Goal: Task Accomplishment & Management: Use online tool/utility

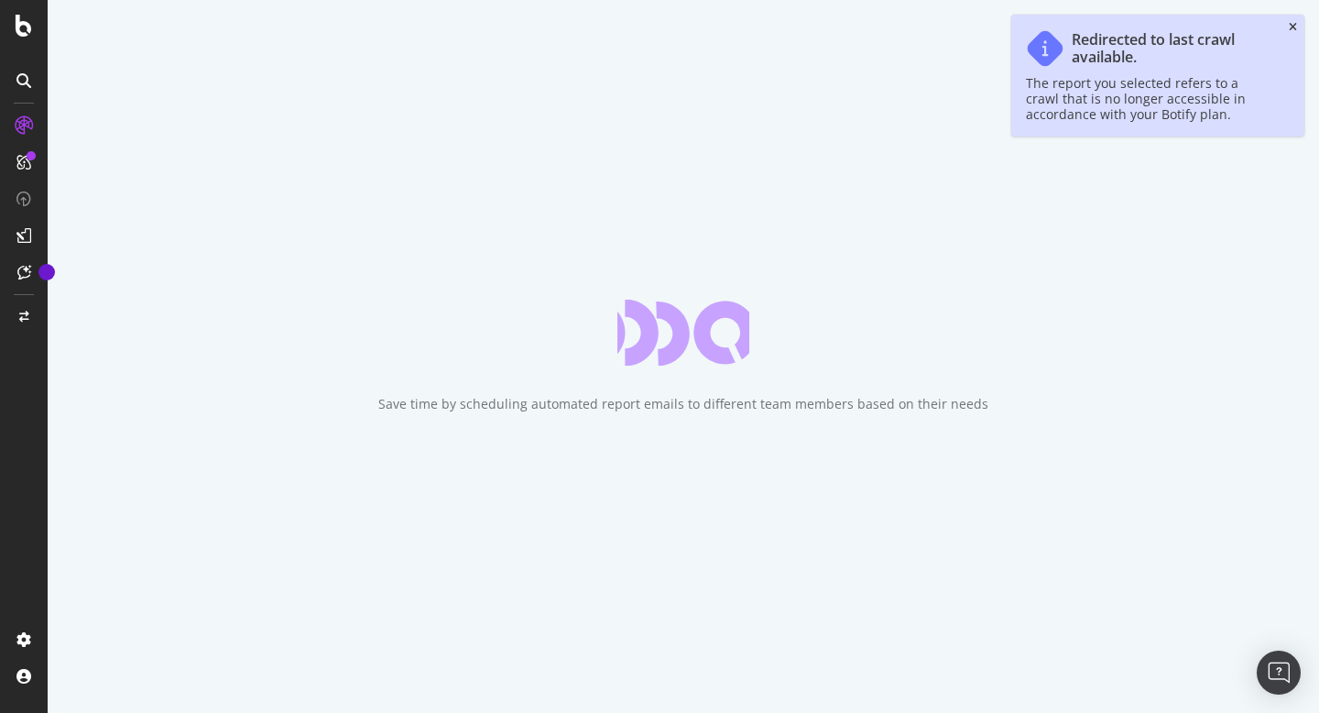
click at [1295, 26] on icon "close toast" at bounding box center [1293, 27] width 8 height 11
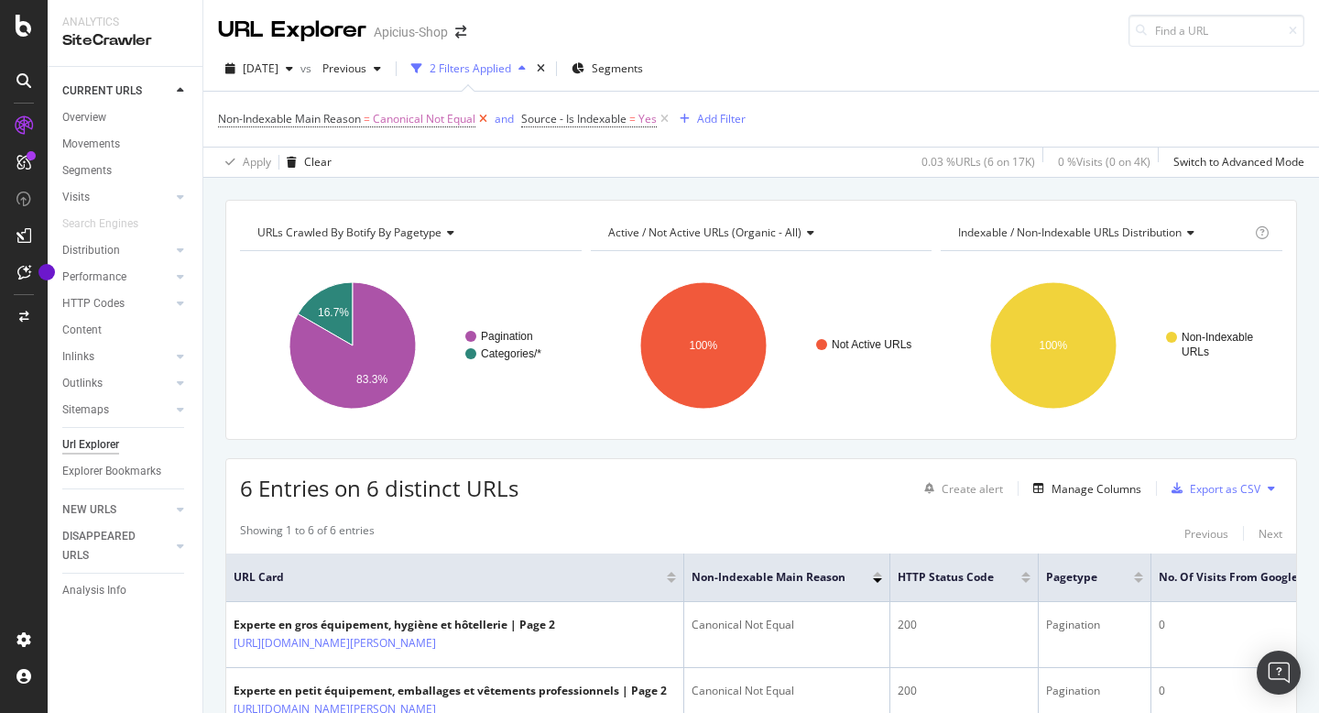
click at [482, 120] on icon at bounding box center [483, 119] width 16 height 18
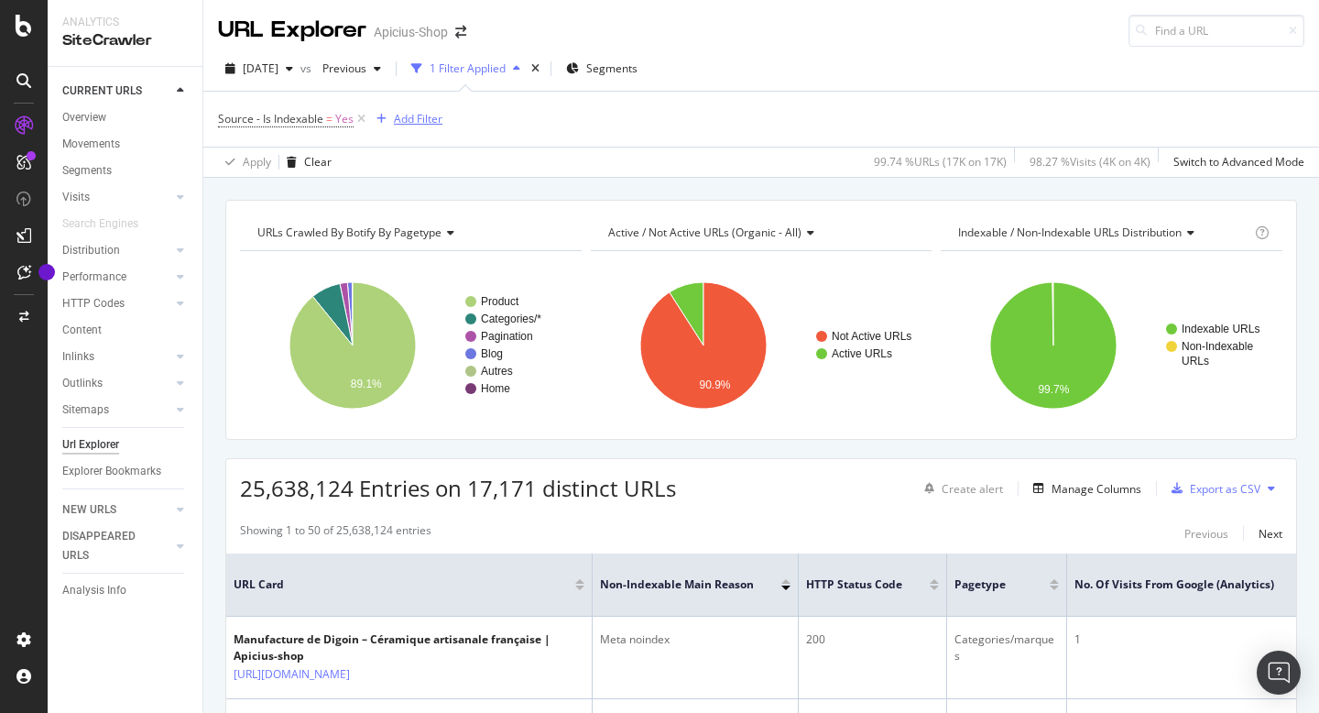
click at [409, 118] on div "Add Filter" at bounding box center [418, 119] width 49 height 16
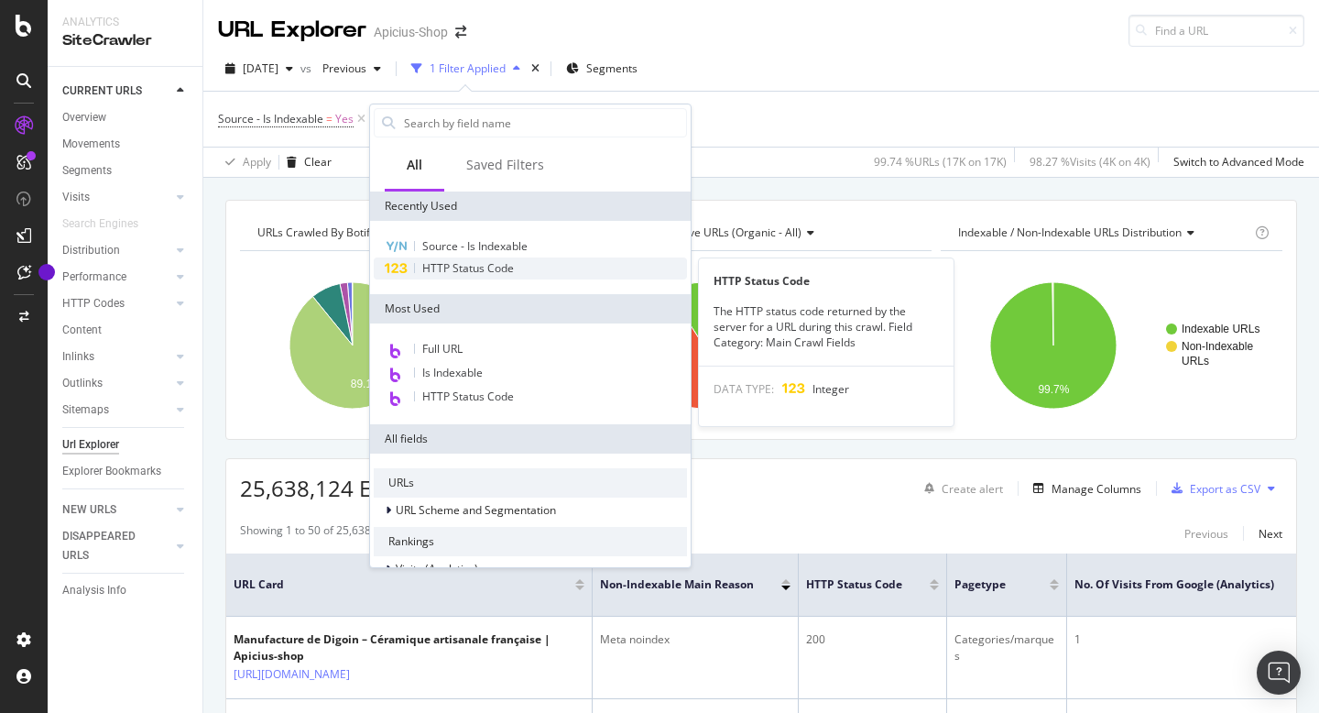
click at [495, 266] on span "HTTP Status Code" at bounding box center [468, 268] width 92 height 16
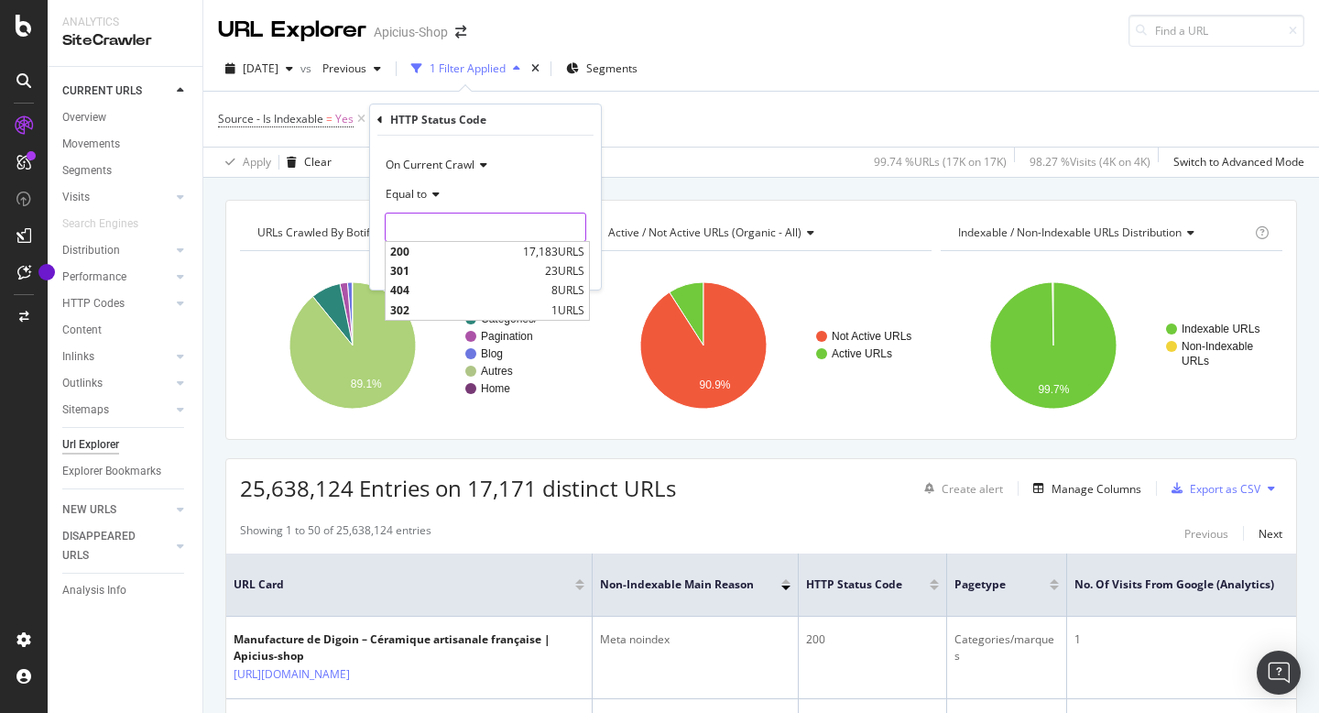
click at [487, 226] on input "number" at bounding box center [486, 226] width 202 height 29
click at [473, 246] on span "200" at bounding box center [454, 252] width 128 height 16
type input "200"
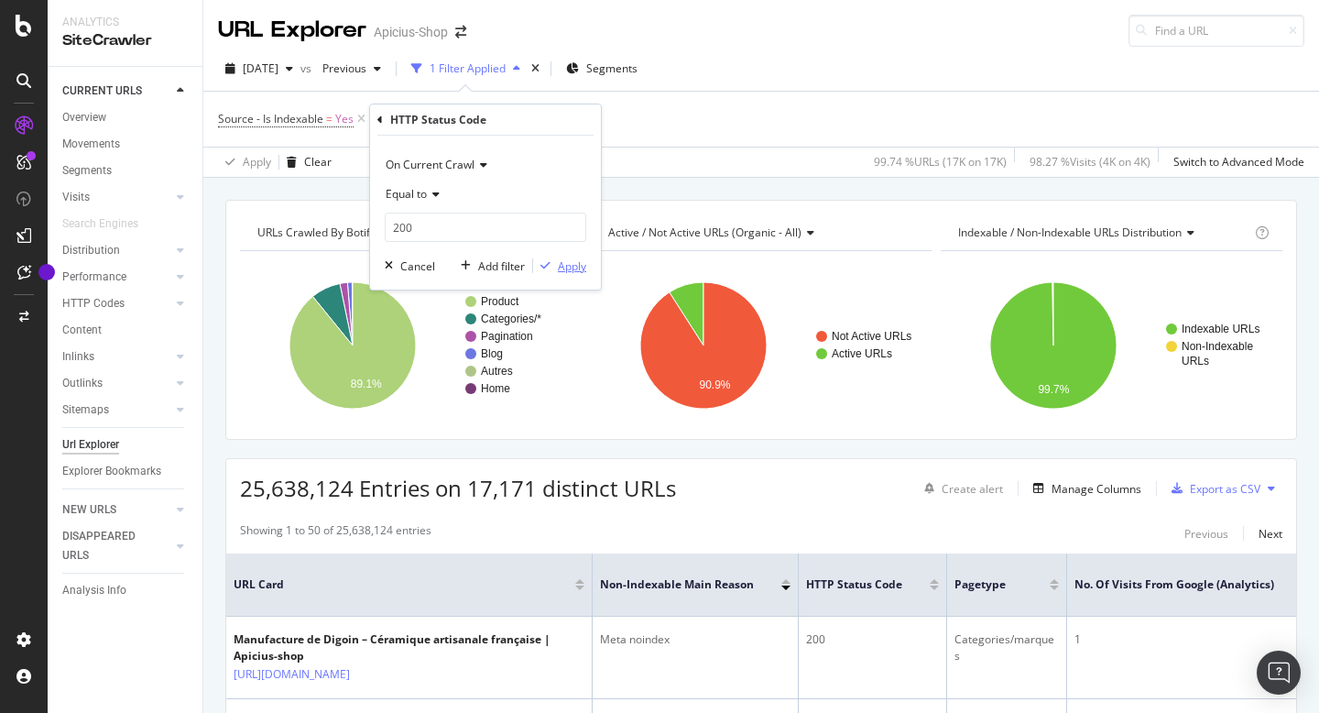
click at [567, 267] on div "Apply" at bounding box center [572, 266] width 28 height 16
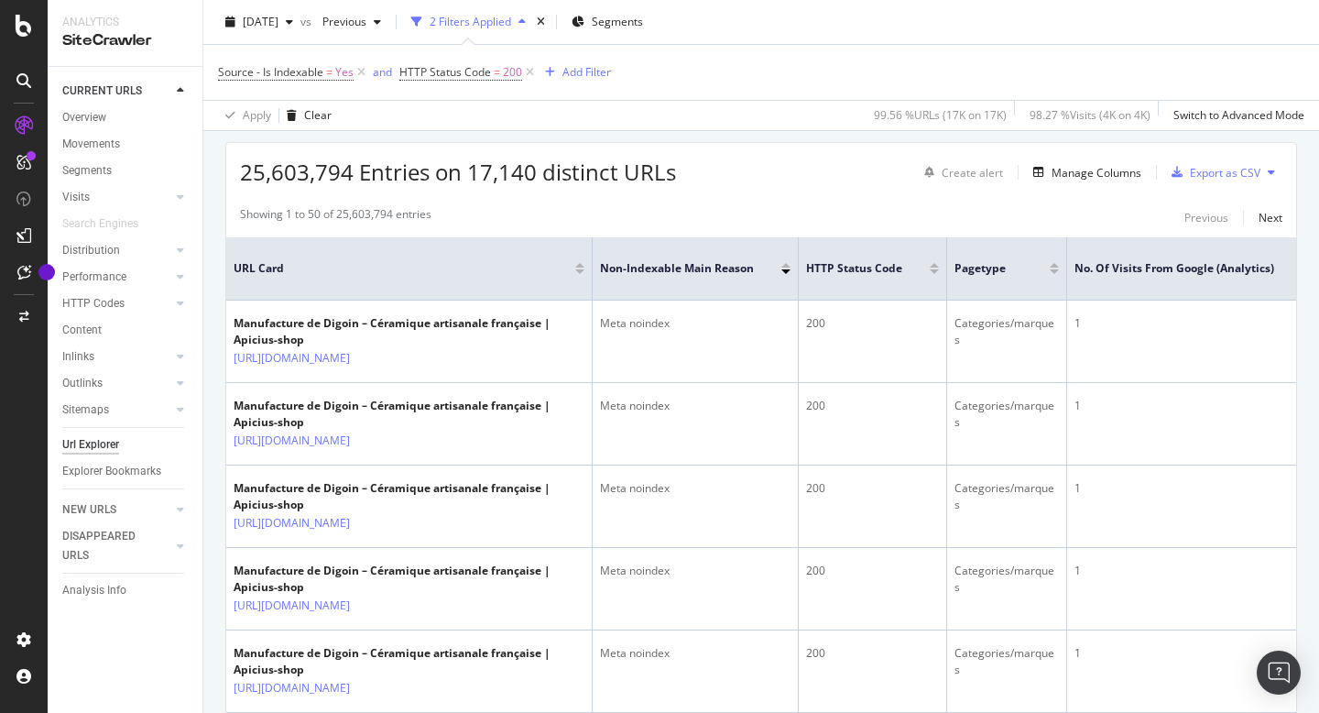
scroll to position [319, 0]
